Goal: Task Accomplishment & Management: Use online tool/utility

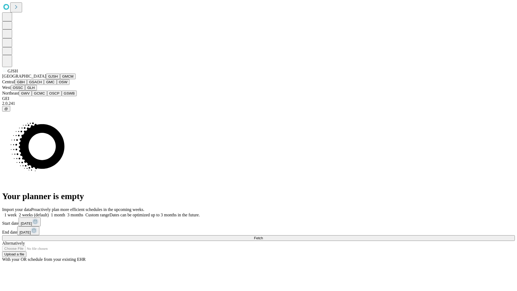
click at [46, 79] on button "GJSH" at bounding box center [53, 77] width 14 height 6
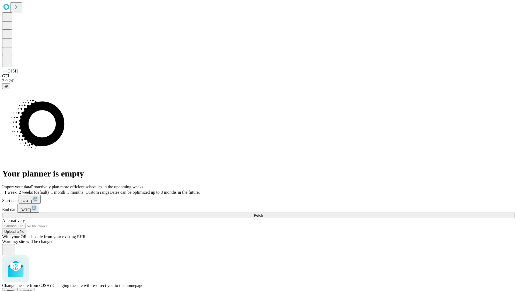
click at [33, 289] on span "Confirm" at bounding box center [26, 291] width 13 height 4
click at [65, 190] on label "1 month" at bounding box center [57, 192] width 16 height 5
click at [263, 213] on span "Fetch" at bounding box center [258, 215] width 9 height 4
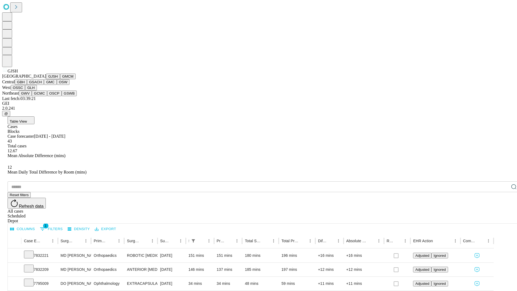
click at [60, 79] on button "GMCM" at bounding box center [68, 77] width 16 height 6
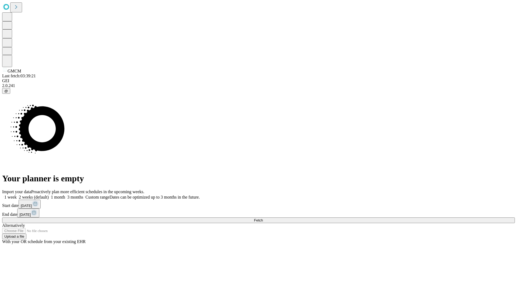
click at [263, 218] on span "Fetch" at bounding box center [258, 220] width 9 height 4
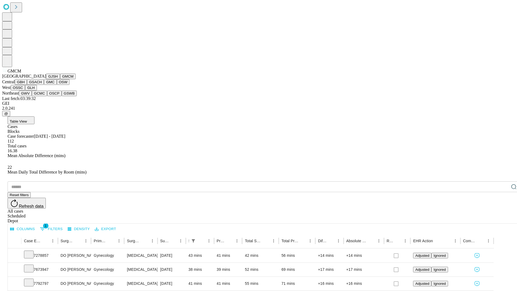
click at [27, 85] on button "GBH" at bounding box center [21, 82] width 12 height 6
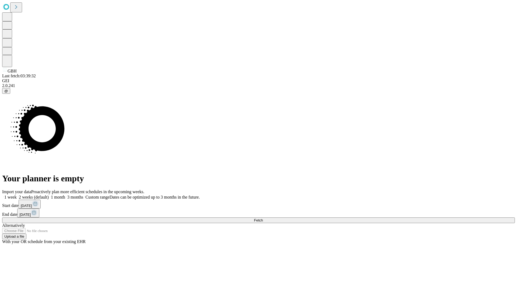
click at [65, 195] on label "1 month" at bounding box center [57, 197] width 16 height 5
click at [263, 218] on span "Fetch" at bounding box center [258, 220] width 9 height 4
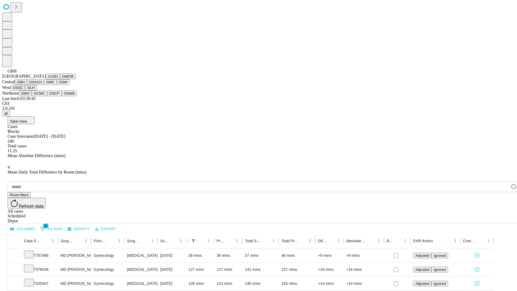
click at [42, 85] on button "GSACH" at bounding box center [35, 82] width 17 height 6
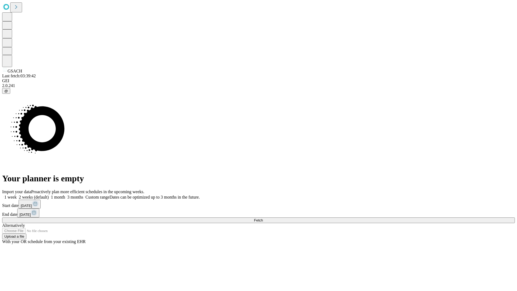
click at [65, 195] on label "1 month" at bounding box center [57, 197] width 16 height 5
click at [263, 218] on span "Fetch" at bounding box center [258, 220] width 9 height 4
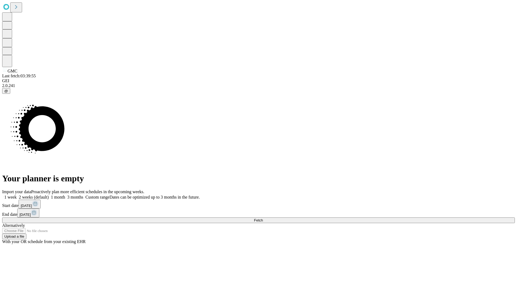
click at [65, 195] on label "1 month" at bounding box center [57, 197] width 16 height 5
click at [263, 218] on span "Fetch" at bounding box center [258, 220] width 9 height 4
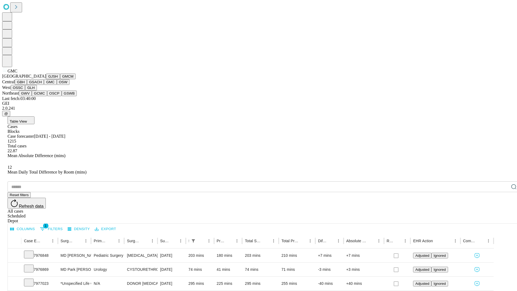
click at [57, 85] on button "OSW" at bounding box center [63, 82] width 13 height 6
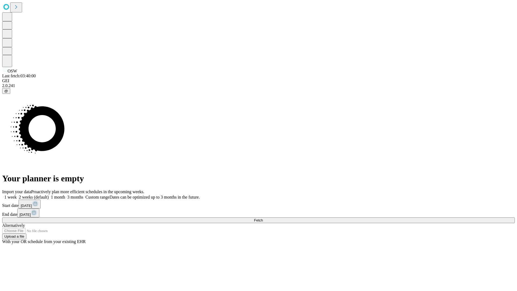
click at [65, 195] on label "1 month" at bounding box center [57, 197] width 16 height 5
click at [263, 218] on span "Fetch" at bounding box center [258, 220] width 9 height 4
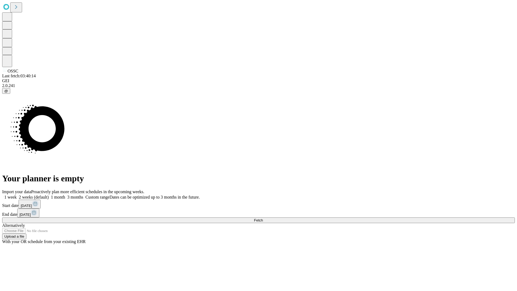
click at [65, 195] on label "1 month" at bounding box center [57, 197] width 16 height 5
click at [263, 218] on span "Fetch" at bounding box center [258, 220] width 9 height 4
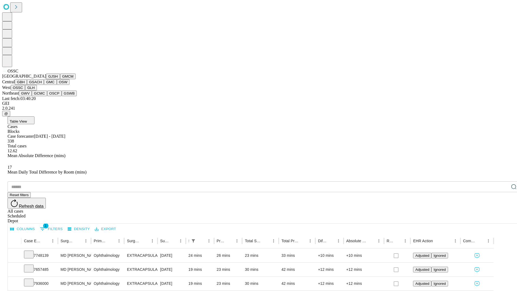
click at [37, 91] on button "GLH" at bounding box center [31, 88] width 12 height 6
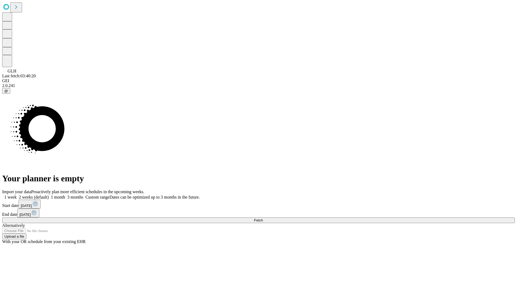
click at [65, 195] on label "1 month" at bounding box center [57, 197] width 16 height 5
click at [263, 218] on span "Fetch" at bounding box center [258, 220] width 9 height 4
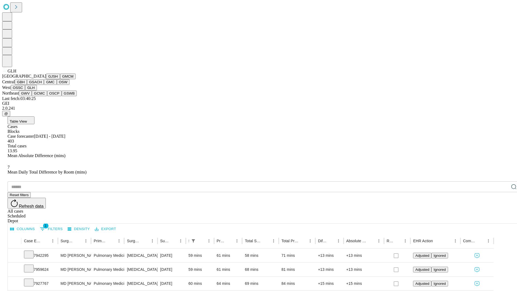
click at [32, 96] on button "GWV" at bounding box center [25, 94] width 13 height 6
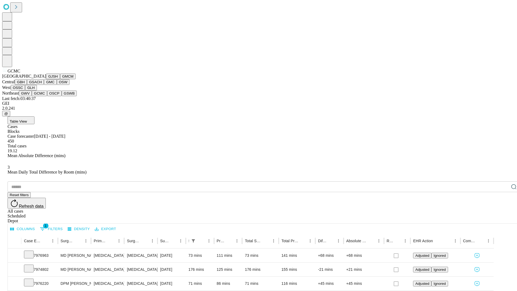
click at [47, 96] on button "OSCP" at bounding box center [54, 94] width 15 height 6
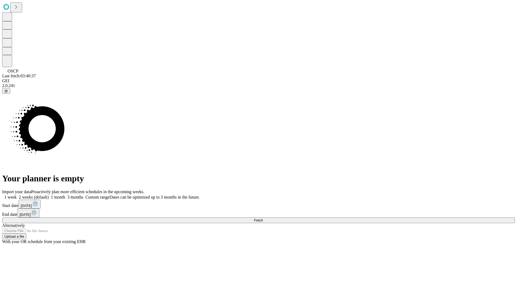
click at [263, 218] on span "Fetch" at bounding box center [258, 220] width 9 height 4
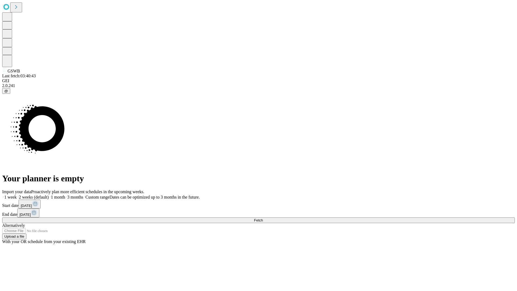
click at [65, 195] on label "1 month" at bounding box center [57, 197] width 16 height 5
click at [263, 218] on span "Fetch" at bounding box center [258, 220] width 9 height 4
